Goal: Use online tool/utility: Utilize a website feature to perform a specific function

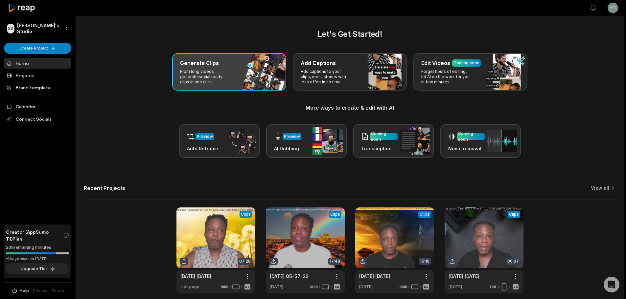
click at [218, 77] on p "From long videos generate social ready clips in one click." at bounding box center [205, 77] width 51 height 16
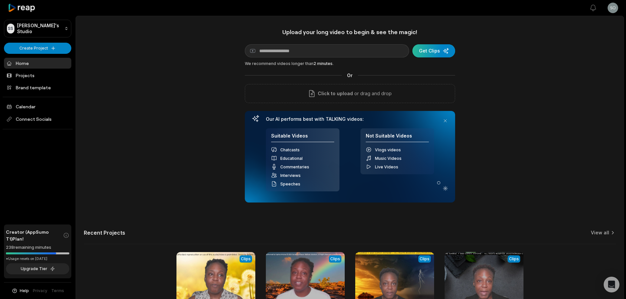
click at [437, 50] on div "submit" at bounding box center [433, 50] width 43 height 13
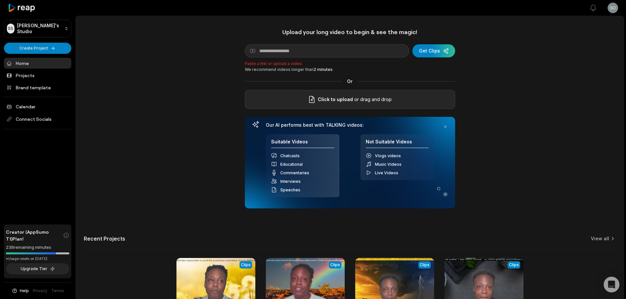
click at [321, 100] on span "Click to upload" at bounding box center [335, 100] width 35 height 8
click at [0, 0] on input "Click to upload" at bounding box center [0, 0] width 0 height 0
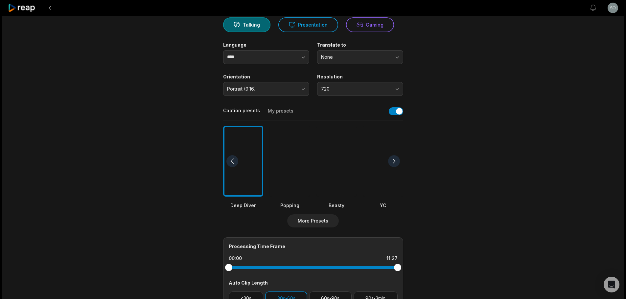
scroll to position [66, 0]
click at [294, 90] on span "Portrait (9:16)" at bounding box center [261, 89] width 69 height 6
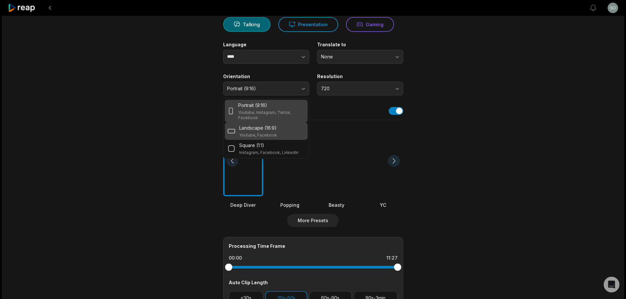
click at [271, 125] on p "Landscape (16:9)" at bounding box center [257, 128] width 37 height 7
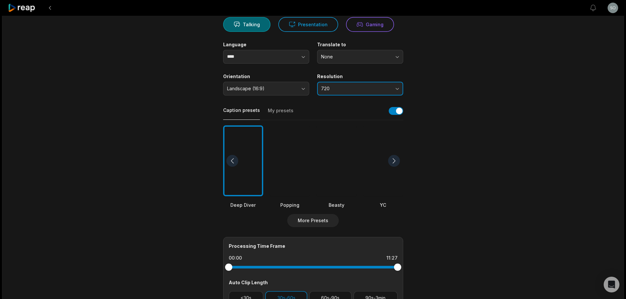
click at [392, 88] on button "720" at bounding box center [360, 89] width 86 height 14
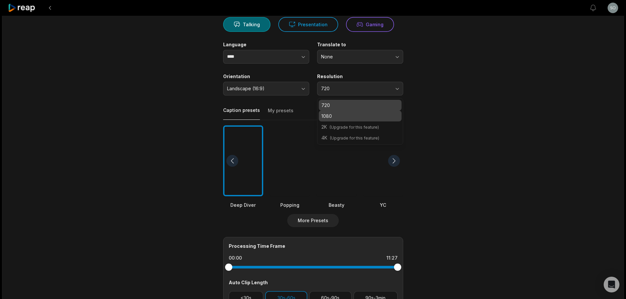
click at [351, 116] on p "1080" at bounding box center [360, 116] width 78 height 7
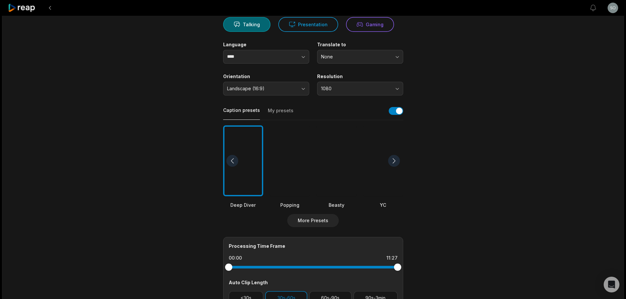
click at [396, 162] on div at bounding box center [394, 161] width 12 height 12
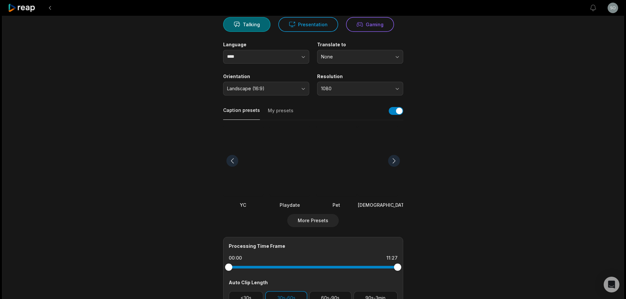
click at [395, 161] on div at bounding box center [394, 161] width 12 height 12
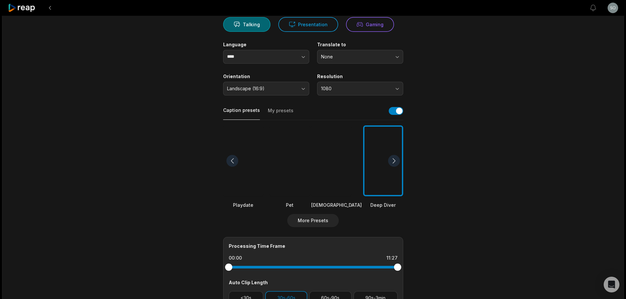
click at [395, 161] on div at bounding box center [394, 161] width 12 height 12
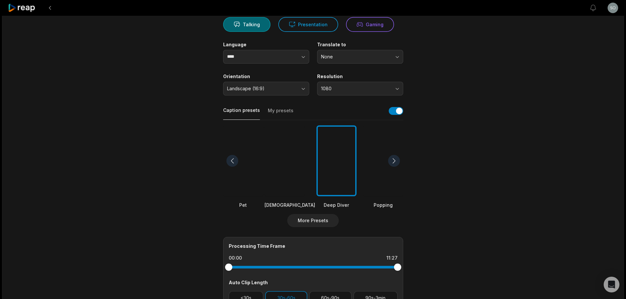
click at [394, 161] on div at bounding box center [394, 161] width 12 height 12
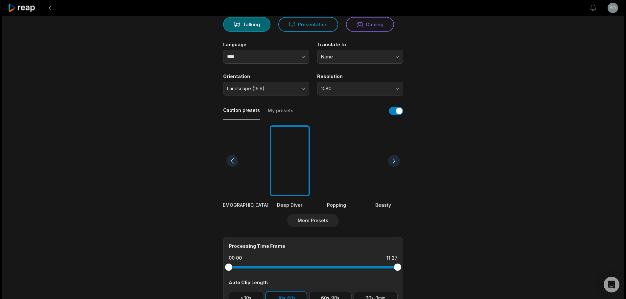
click at [394, 161] on div at bounding box center [394, 161] width 12 height 12
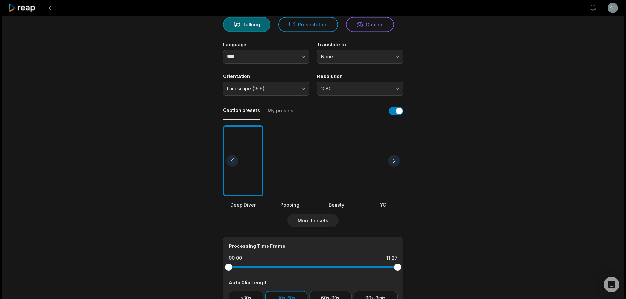
click at [394, 161] on div at bounding box center [394, 161] width 12 height 12
click at [233, 181] on div at bounding box center [243, 161] width 40 height 71
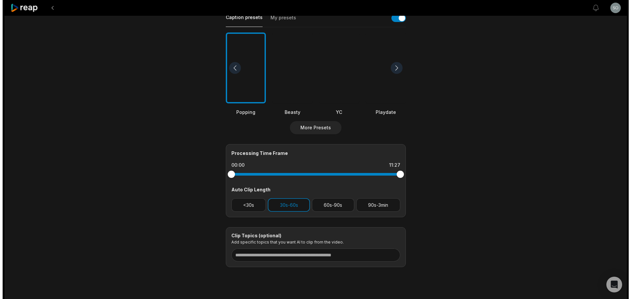
scroll to position [164, 0]
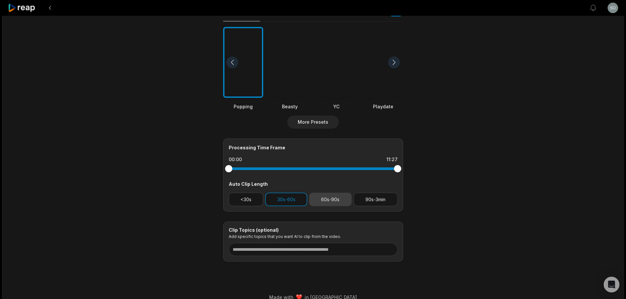
click at [336, 198] on button "60s-90s" at bounding box center [330, 199] width 42 height 13
click at [315, 124] on button "More Presets" at bounding box center [313, 122] width 52 height 13
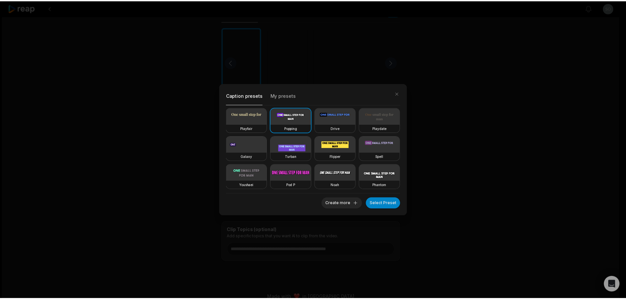
scroll to position [114, 0]
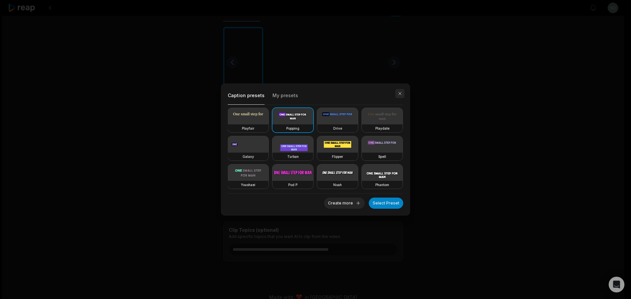
click at [401, 96] on button "button" at bounding box center [399, 93] width 9 height 9
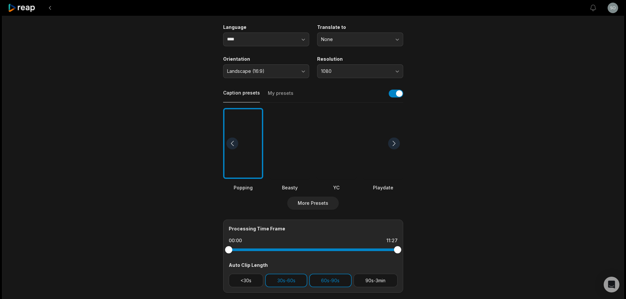
scroll to position [0, 0]
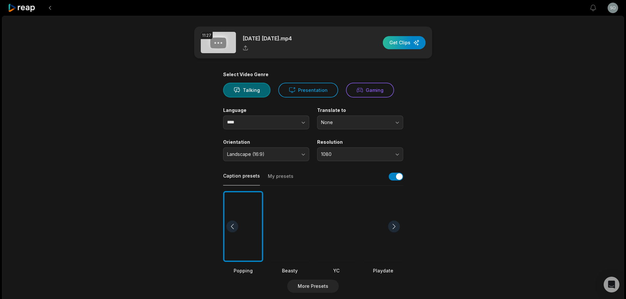
click at [396, 39] on div "button" at bounding box center [404, 42] width 43 height 13
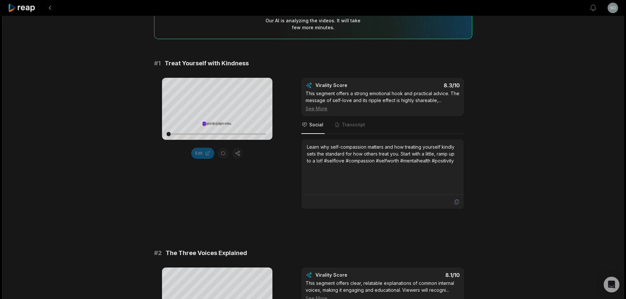
scroll to position [66, 0]
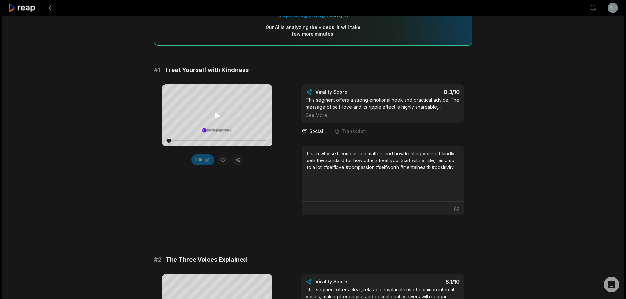
click at [218, 114] on icon at bounding box center [217, 116] width 8 height 8
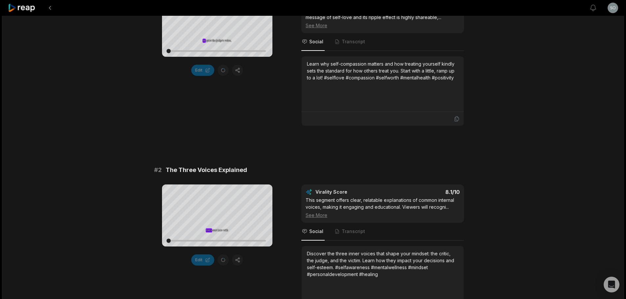
scroll to position [164, 0]
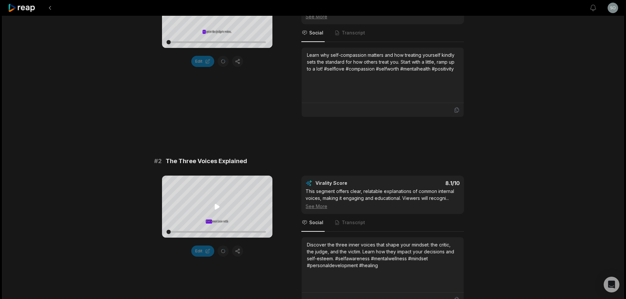
click at [218, 206] on icon at bounding box center [217, 207] width 8 height 8
